Goal: Task Accomplishment & Management: Use online tool/utility

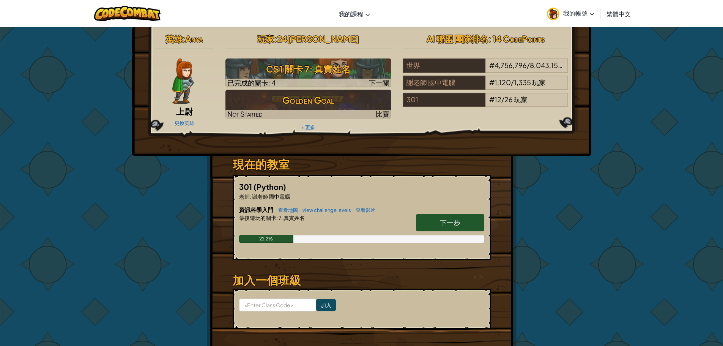
click at [615, 13] on span "繁體中文" at bounding box center [619, 14] width 24 height 8
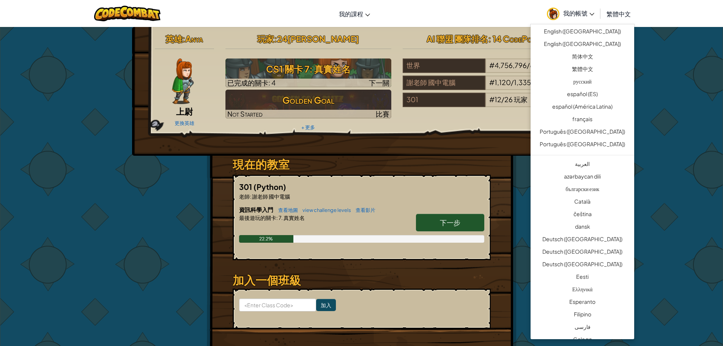
drag, startPoint x: 660, startPoint y: 13, endPoint x: 640, endPoint y: 13, distance: 19.7
click at [659, 13] on div "切換導覽 我的課程 CodeCombat 教室 Ozaria 教室 AI 聯盟 電競 CodeCombat 世界在 Roblox 上 我的帳號 24星羽 柯 …" at bounding box center [361, 13] width 727 height 27
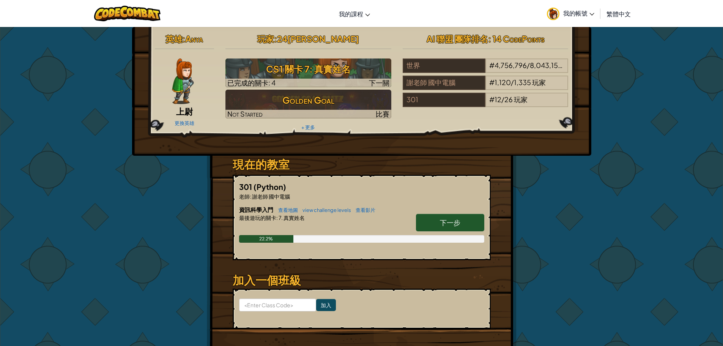
click at [585, 11] on span "我的帳號" at bounding box center [578, 13] width 31 height 8
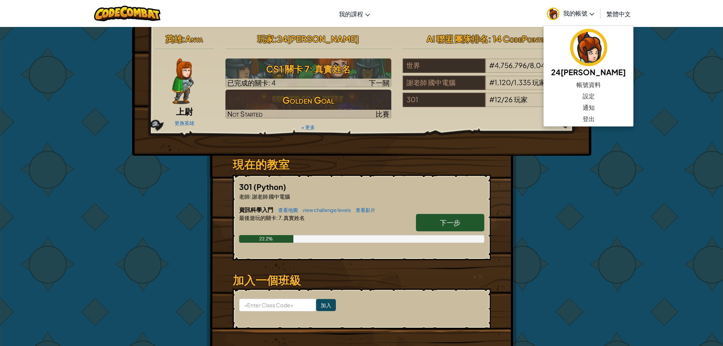
click at [633, 61] on div "英雄 : [PERSON_NAME] 上尉 更換英雄 玩家 : 24[PERSON_NAME] CS1 關卡 7: 真實姓名 已完成的關卡: 4 下一關 Go…" at bounding box center [361, 199] width 723 height 344
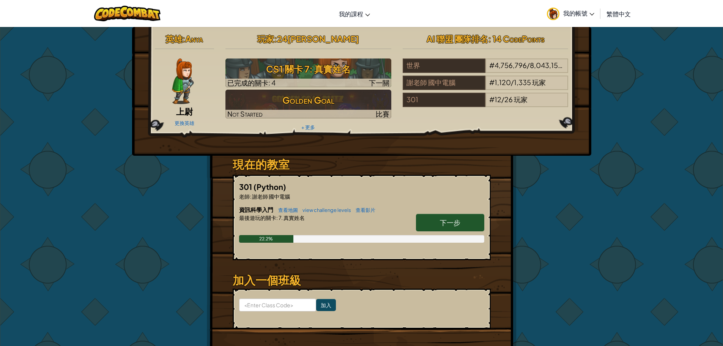
click at [456, 218] on link "下一步" at bounding box center [450, 222] width 68 height 17
click at [462, 229] on link "下一步" at bounding box center [450, 222] width 68 height 17
drag, startPoint x: 462, startPoint y: 228, endPoint x: 462, endPoint y: 222, distance: 6.5
click at [462, 226] on link "下一步" at bounding box center [450, 222] width 68 height 17
click at [462, 222] on link "下一步" at bounding box center [450, 222] width 68 height 17
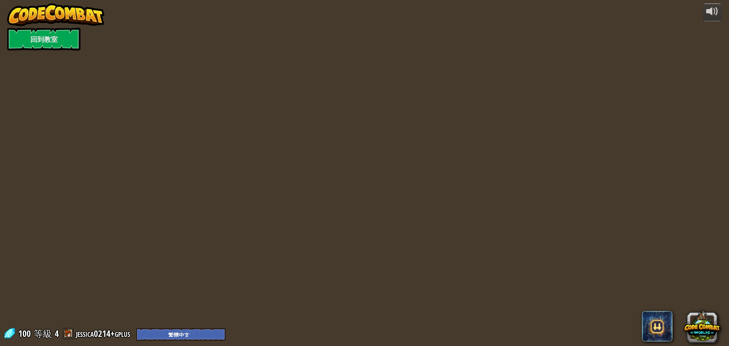
select select "zh-HANT"
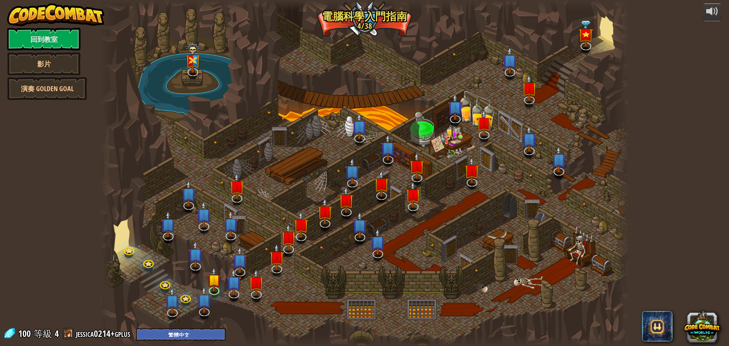
select select "zh-HANT"
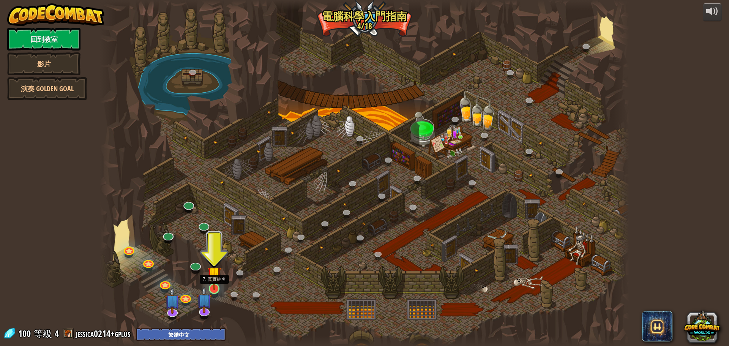
click at [220, 284] on img at bounding box center [214, 273] width 14 height 32
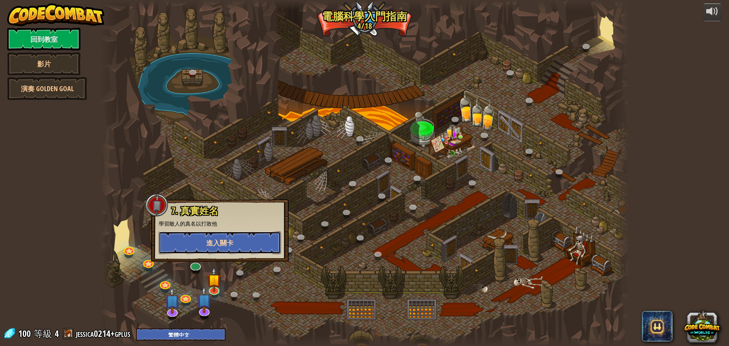
click at [227, 241] on span "進入關卡" at bounding box center [219, 242] width 27 height 9
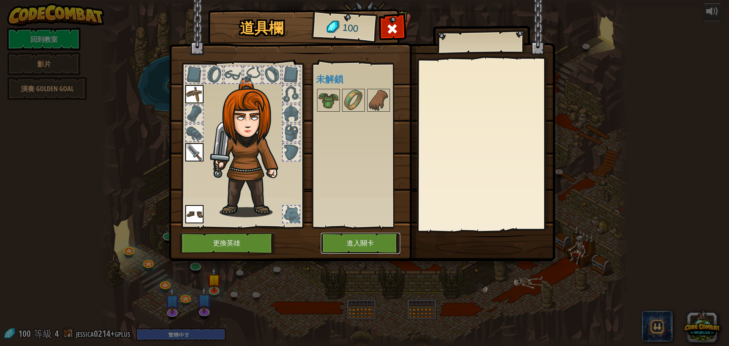
click at [369, 238] on button "進入關卡" at bounding box center [360, 243] width 79 height 21
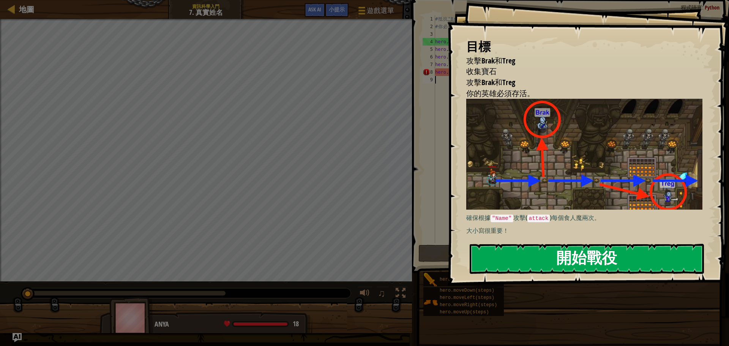
click at [553, 259] on button "開始戰役" at bounding box center [587, 259] width 234 height 30
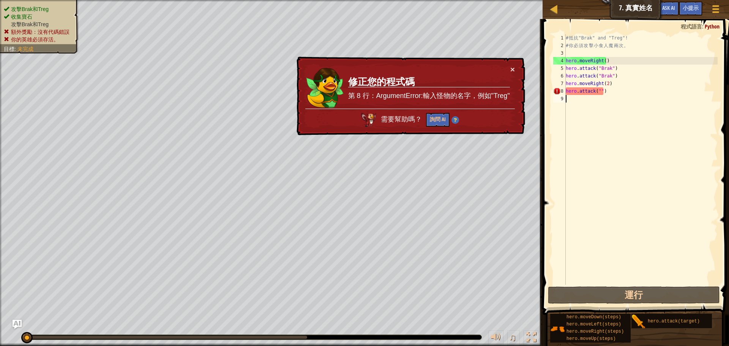
click at [607, 93] on div "# 抵 抗 "Brak" and "Treg"! # 你 必 須 攻 擊 小 食 人 魔 兩 次 。 hero . moveRight ( ) hero . …" at bounding box center [640, 167] width 153 height 266
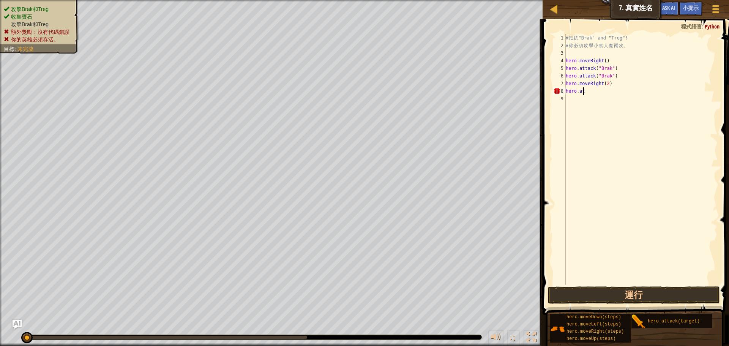
type textarea "h"
click at [616, 290] on button "運行" at bounding box center [634, 294] width 172 height 17
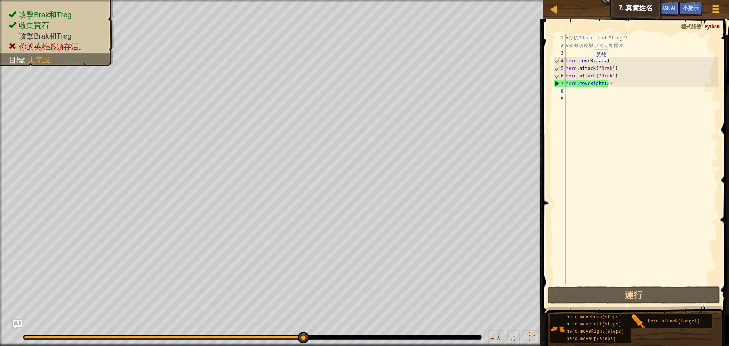
click at [587, 68] on div "# 抵 抗 "Brak" and "Treg"! # 你 必 須 攻 擊 小 食 人 魔 兩 次 。 hero . moveRight ( ) hero . …" at bounding box center [640, 167] width 153 height 266
drag, startPoint x: 567, startPoint y: 68, endPoint x: 618, endPoint y: 67, distance: 50.5
click at [618, 67] on div "# 抵 抗 "Brak" and "Treg"! # 你 必 須 攻 擊 小 食 人 魔 兩 次 。 hero . moveRight ( ) hero . …" at bounding box center [640, 167] width 153 height 266
drag, startPoint x: 565, startPoint y: 67, endPoint x: 589, endPoint y: 66, distance: 23.9
click at [589, 66] on div "hero.attack("Brak") 1 2 3 4 5 6 7 8 9 # 抵 抗 "Brak" and "Treg"! # 你 必 須 攻 擊 小 食 …" at bounding box center [634, 159] width 166 height 251
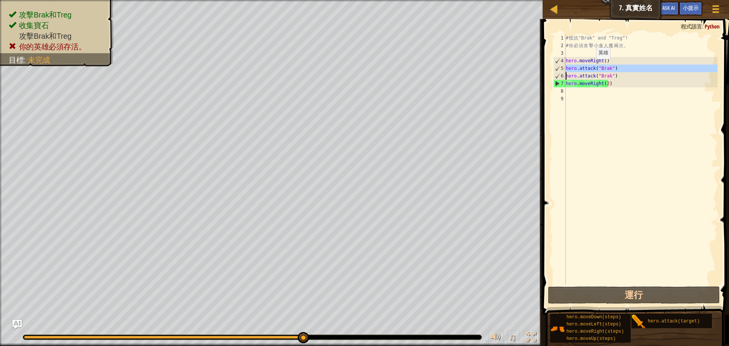
type textarea "hero.attack("Brak") hero.attack("Brak")"
click at [578, 88] on div "# 抵 抗 "Brak" and "Treg"! # 你 必 須 攻 擊 小 食 人 魔 兩 次 。 hero . moveRight ( ) hero . …" at bounding box center [640, 167] width 153 height 266
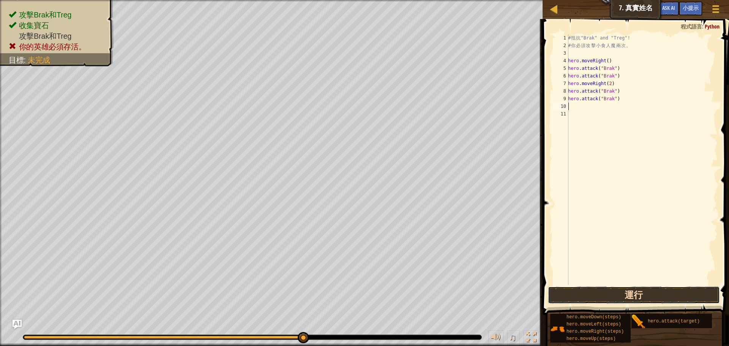
click at [655, 296] on button "運行" at bounding box center [634, 294] width 172 height 17
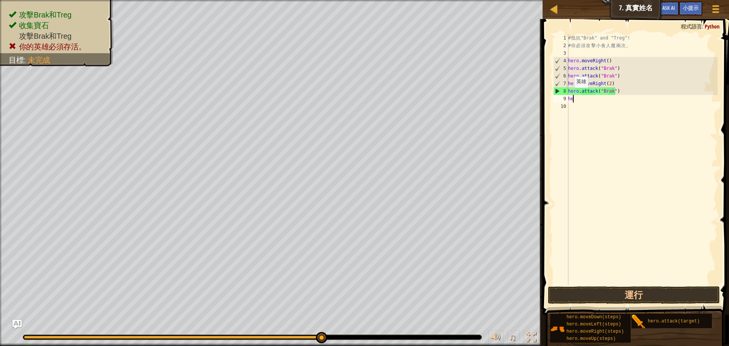
type textarea "h"
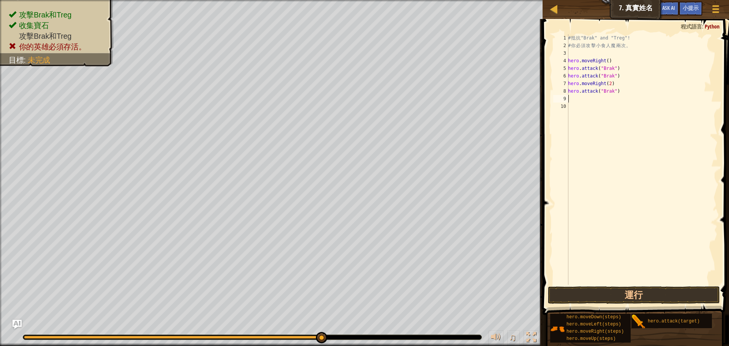
click at [622, 90] on div "# 抵 抗 "Brak" and "Treg"! # 你 必 須 攻 擊 小 食 人 魔 兩 次 。 hero . moveRight ( ) hero . …" at bounding box center [641, 167] width 151 height 266
type textarea "h"
type textarea "hero.moveRight"
